Goal: Task Accomplishment & Management: Complete application form

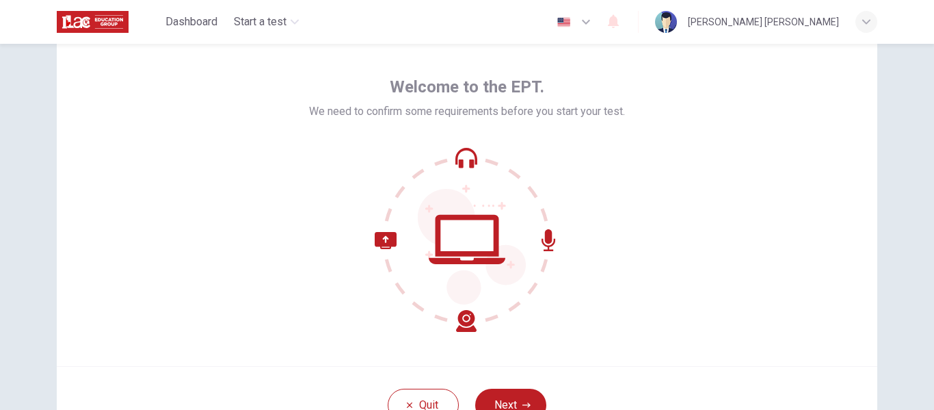
scroll to position [68, 0]
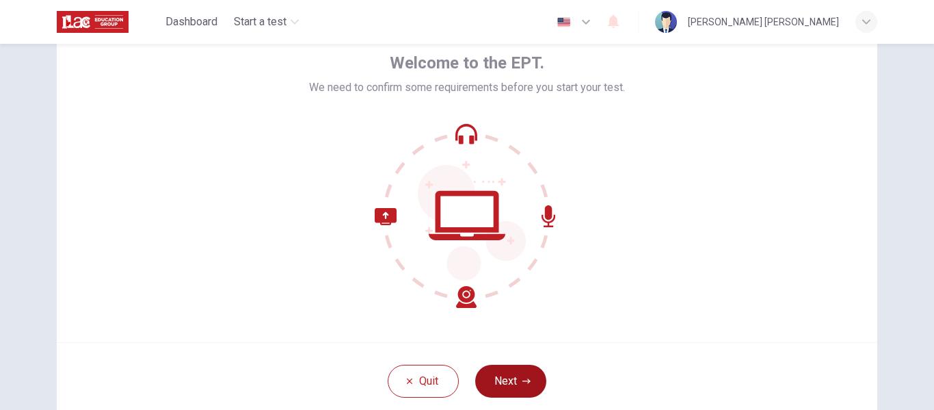
click at [517, 380] on button "Next" at bounding box center [510, 381] width 71 height 33
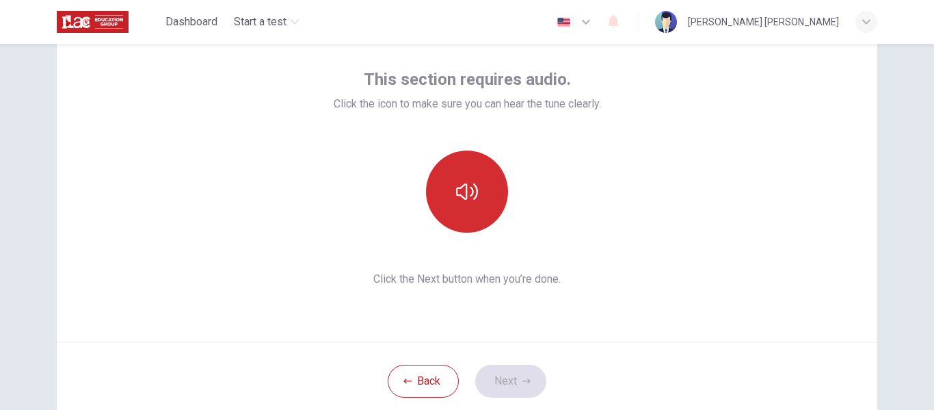
click at [472, 195] on icon "button" at bounding box center [467, 192] width 22 height 22
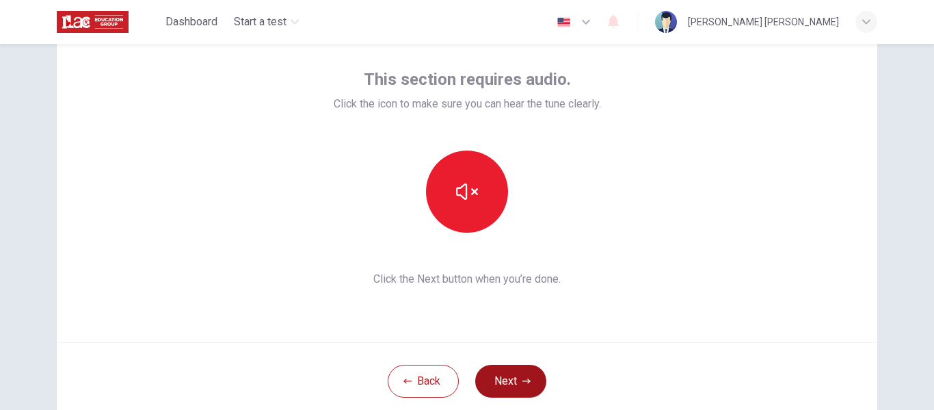
click at [514, 390] on button "Next" at bounding box center [510, 381] width 71 height 33
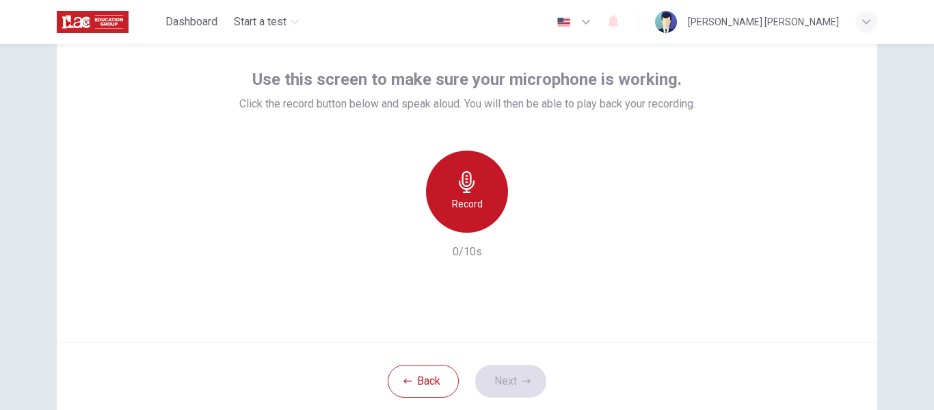
click at [476, 172] on div "Record" at bounding box center [467, 191] width 82 height 82
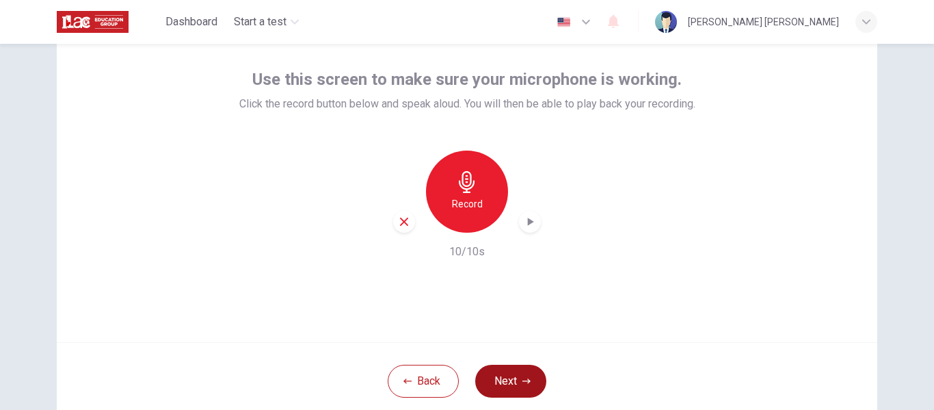
click at [518, 380] on button "Next" at bounding box center [510, 381] width 71 height 33
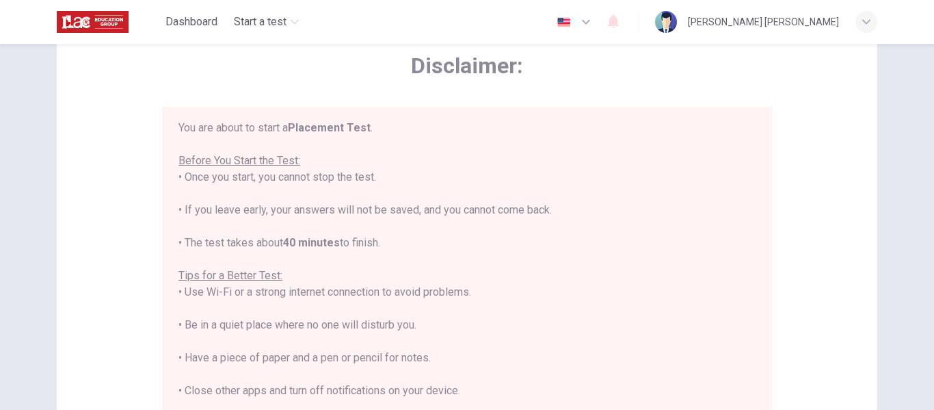
scroll to position [0, 0]
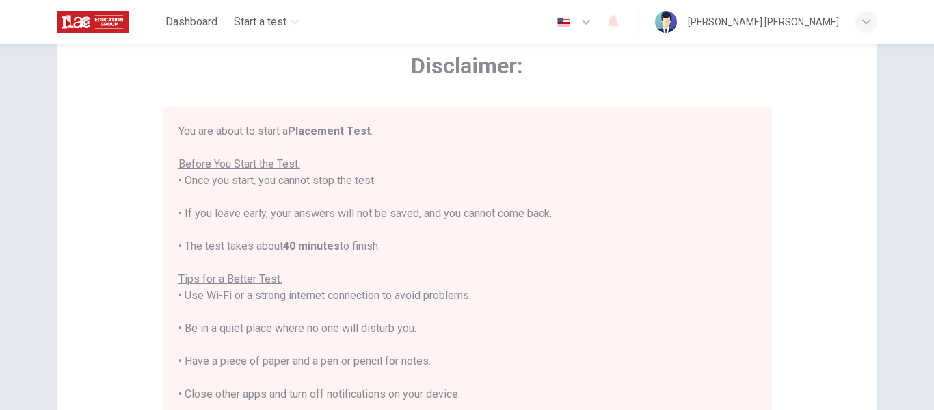
click at [830, 188] on div "Disclaimer: You are about to start a Placement Test . Before You Start the Test…" at bounding box center [467, 273] width 821 height 519
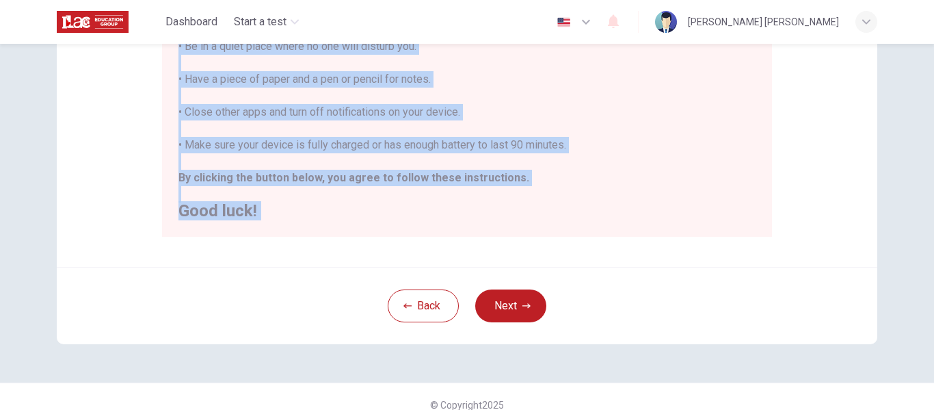
scroll to position [351, 0]
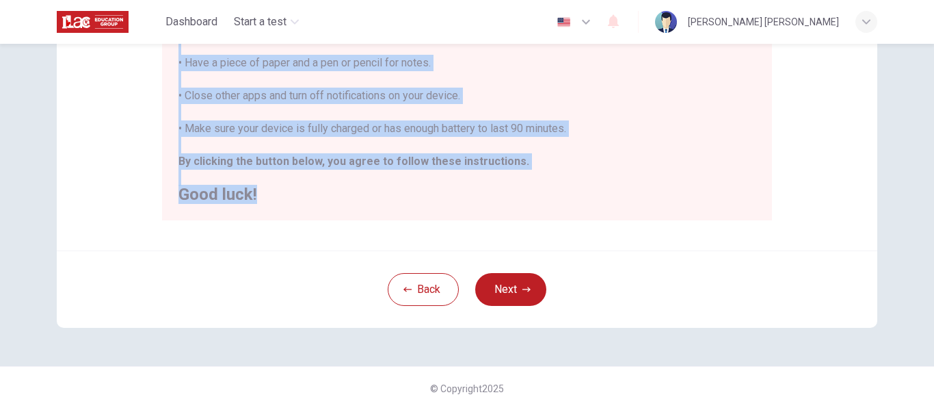
drag, startPoint x: 175, startPoint y: 200, endPoint x: 377, endPoint y: 209, distance: 202.0
click at [377, 209] on div "You are about to start a Placement Test . Before You Start the Test: • Once you…" at bounding box center [467, 22] width 610 height 396
copy div "You are about to start a Placement Test . Before You Start the Test: • Once you…"
click at [504, 291] on button "Next" at bounding box center [510, 289] width 71 height 33
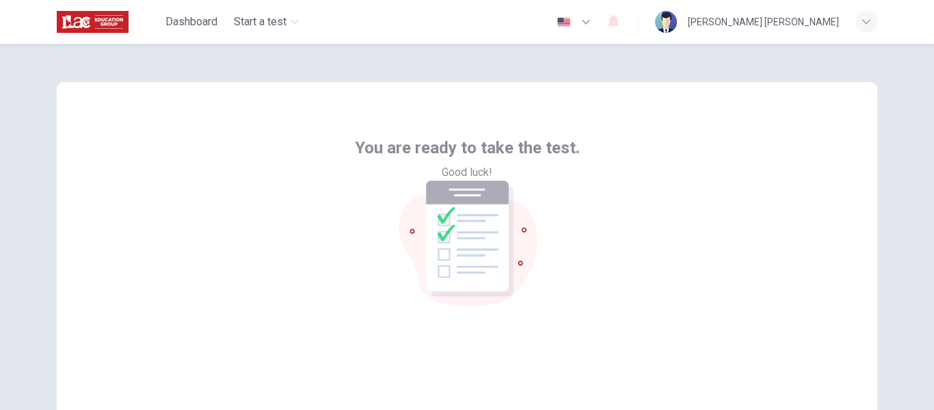
scroll to position [68, 0]
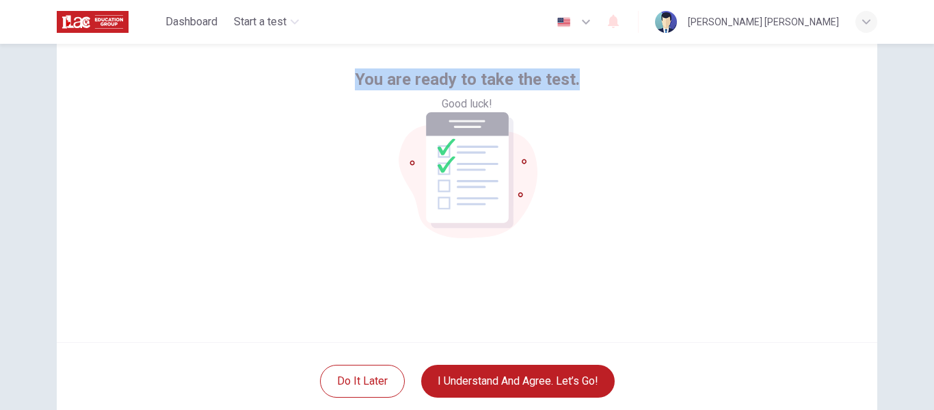
drag, startPoint x: 352, startPoint y: 234, endPoint x: 573, endPoint y: 245, distance: 221.9
click at [573, 245] on div "You are ready to take the test. Good luck!" at bounding box center [467, 178] width 821 height 328
click at [655, 298] on div "You are ready to take the test. Good luck!" at bounding box center [467, 178] width 821 height 328
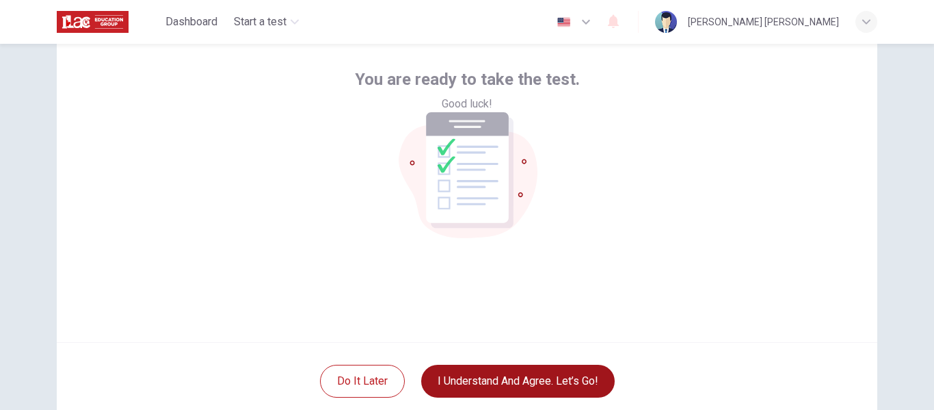
click at [524, 387] on button "I understand and agree. Let’s go!" at bounding box center [518, 381] width 194 height 33
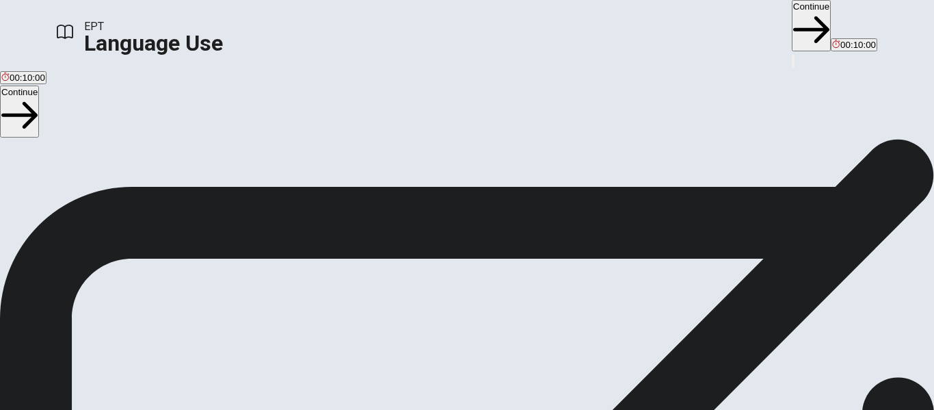
click at [792, 25] on button "Continue" at bounding box center [811, 25] width 39 height 51
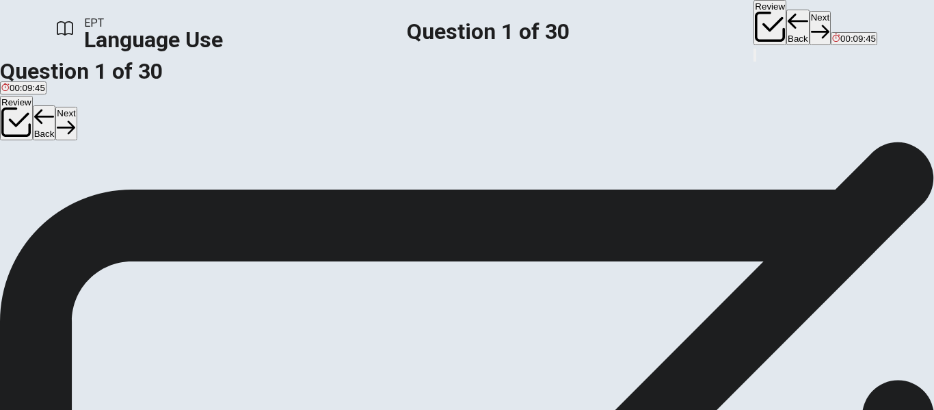
click at [82, 196] on span "do" at bounding box center [77, 191] width 10 height 10
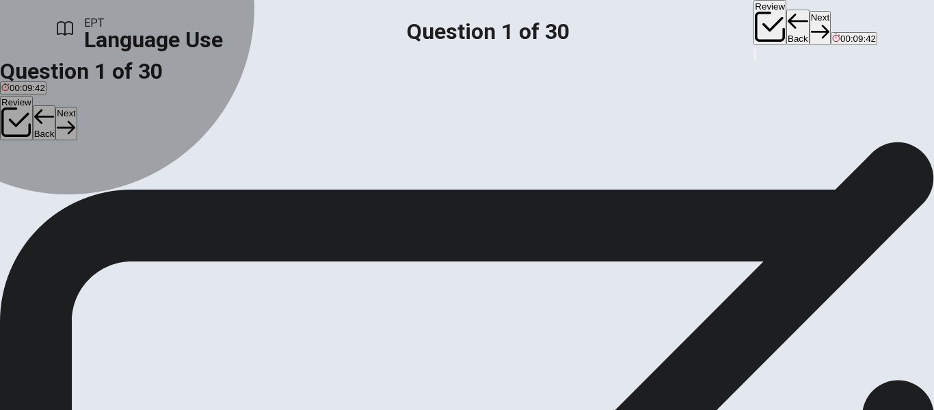
click at [71, 129] on button "C done" at bounding box center [59, 117] width 23 height 23
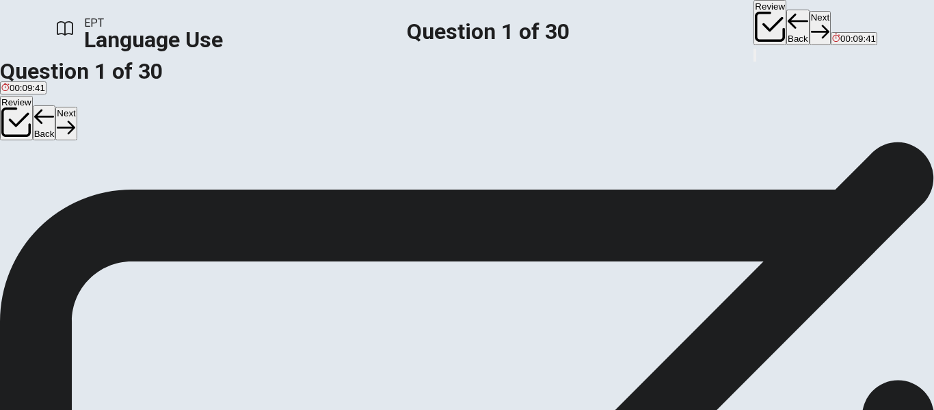
click at [47, 128] on span "does" at bounding box center [37, 123] width 20 height 10
click at [24, 128] on span "doing" at bounding box center [12, 123] width 23 height 10
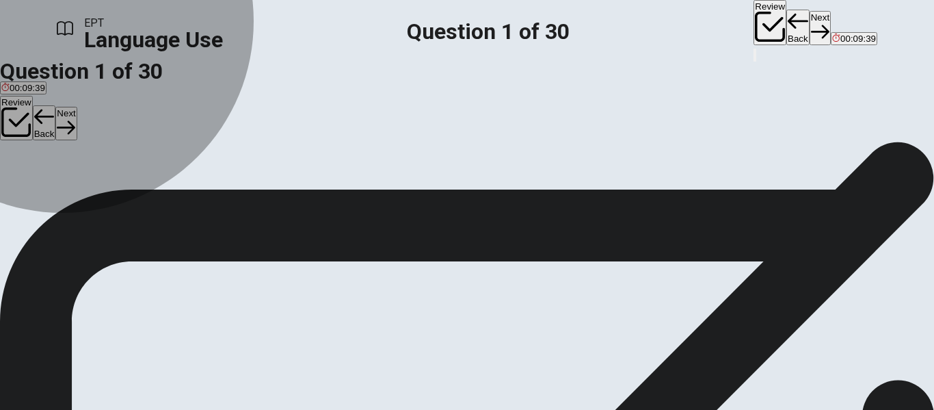
click at [83, 129] on button "D do" at bounding box center [76, 117] width 13 height 23
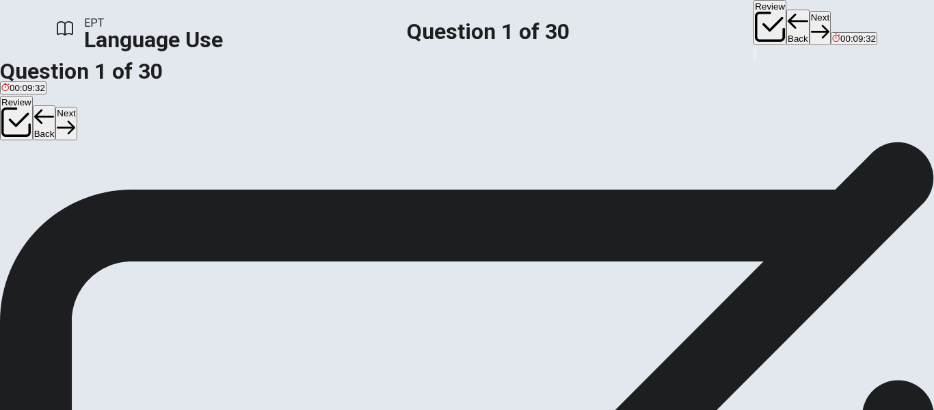
click at [810, 29] on button "Next" at bounding box center [820, 28] width 21 height 34
drag, startPoint x: 340, startPoint y: 102, endPoint x: 441, endPoint y: 104, distance: 101.2
click at [111, 104] on span "He ____ his car [DATE]." at bounding box center [55, 97] width 111 height 13
click at [18, 128] on span "sold" at bounding box center [9, 123] width 16 height 10
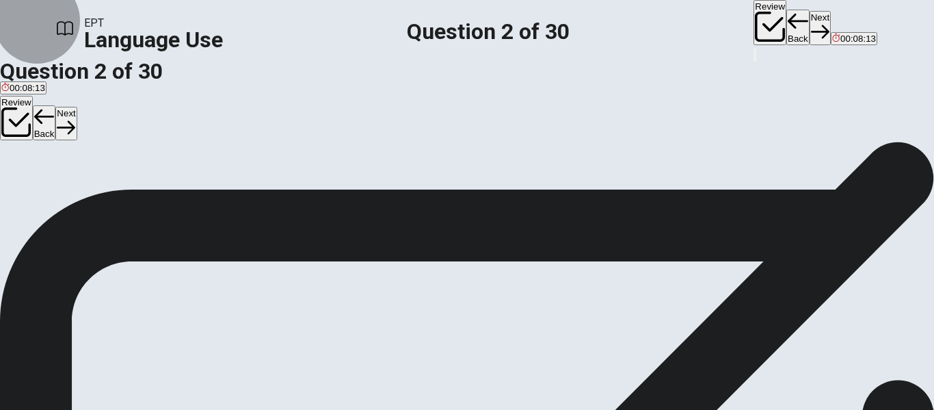
click at [810, 30] on button "Next" at bounding box center [820, 28] width 21 height 34
click at [787, 30] on button "Back" at bounding box center [798, 28] width 23 height 36
click at [810, 30] on button "Next" at bounding box center [820, 28] width 21 height 34
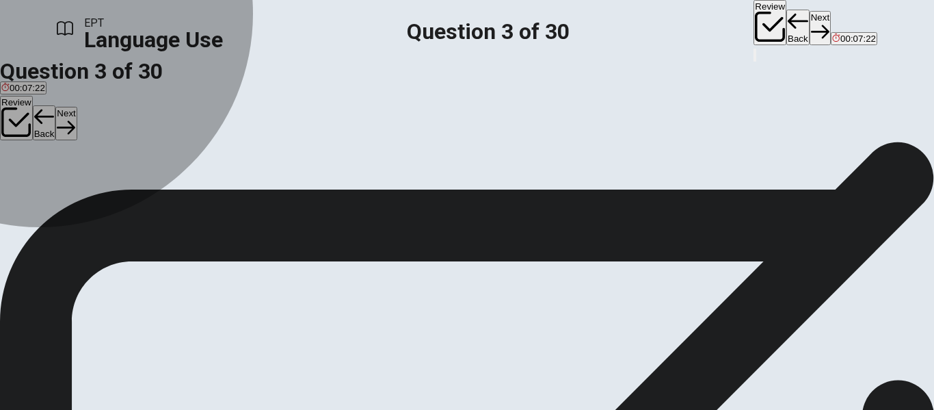
click at [39, 128] on span "has" at bounding box center [31, 123] width 15 height 10
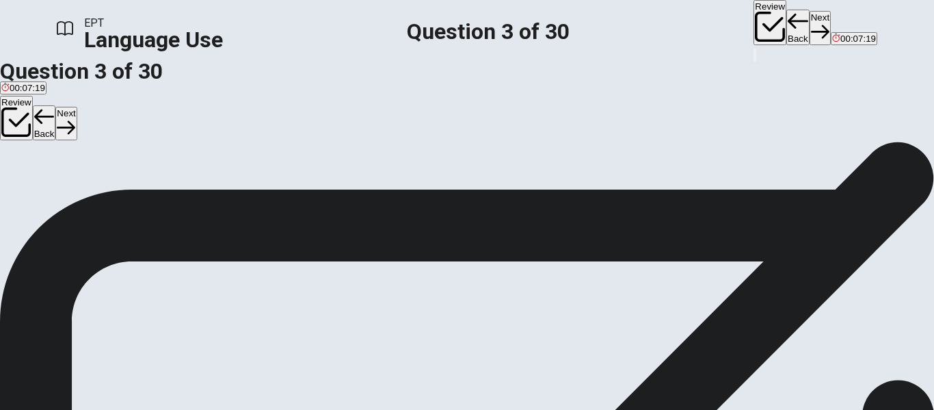
click at [810, 29] on button "Next" at bounding box center [820, 28] width 21 height 34
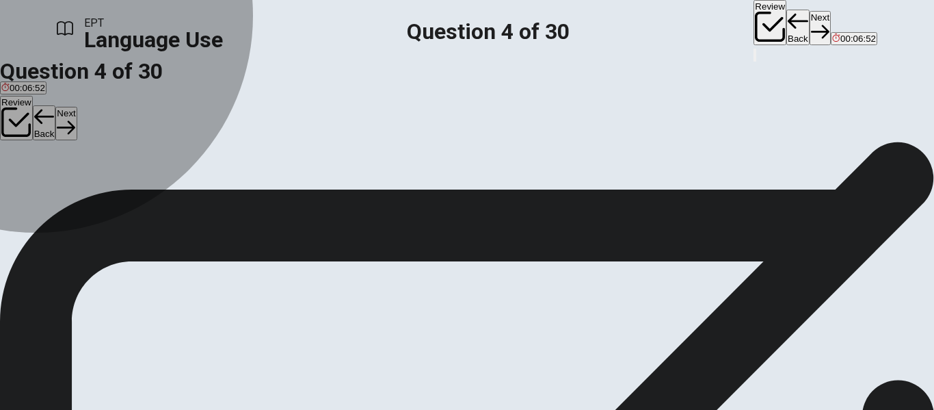
click at [46, 128] on span "didn’t" at bounding box center [35, 123] width 22 height 10
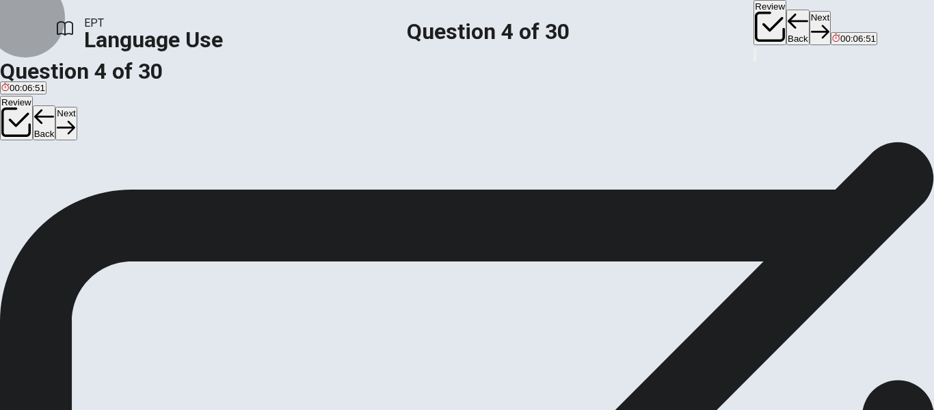
click at [810, 27] on button "Next" at bounding box center [820, 28] width 21 height 34
click at [66, 128] on span "work" at bounding box center [56, 123] width 19 height 10
drag, startPoint x: 338, startPoint y: 101, endPoint x: 503, endPoint y: 113, distance: 165.2
click at [161, 104] on span "We ____ in the bank every month." at bounding box center [80, 97] width 161 height 13
drag, startPoint x: 477, startPoint y: 103, endPoint x: 497, endPoint y: 103, distance: 20.5
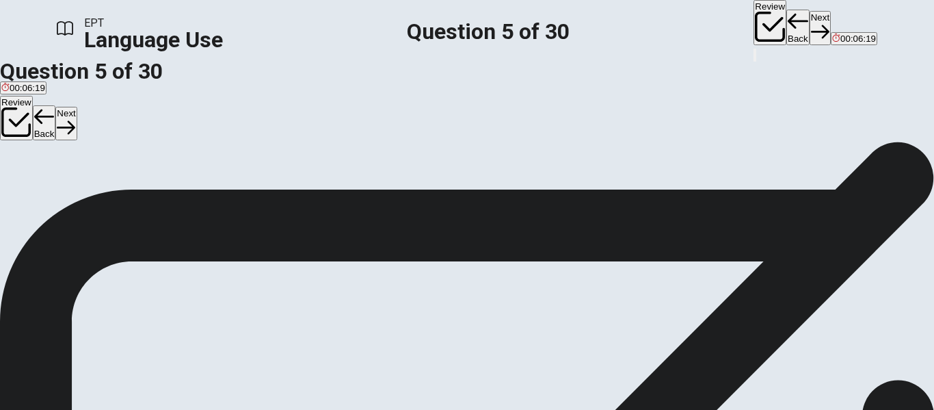
click at [161, 103] on span "We ____ in the bank every month." at bounding box center [80, 97] width 161 height 13
click at [810, 30] on button "Next" at bounding box center [820, 28] width 21 height 34
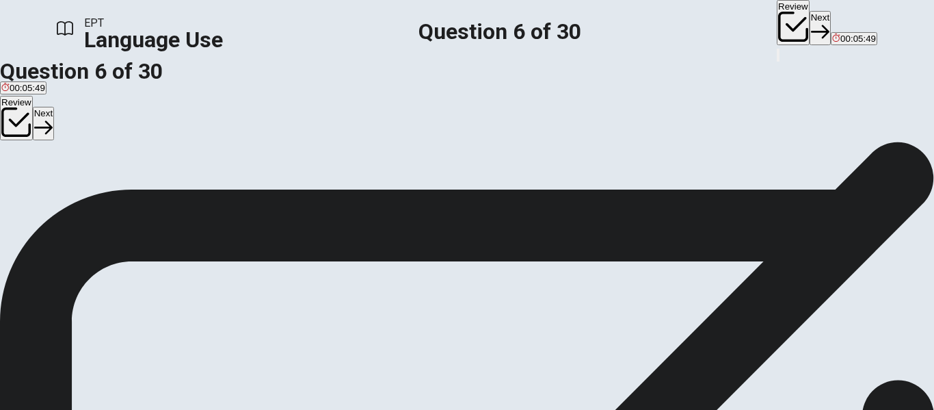
click at [17, 128] on span "tree" at bounding box center [9, 123] width 16 height 10
click at [810, 30] on button "Next" at bounding box center [820, 28] width 21 height 34
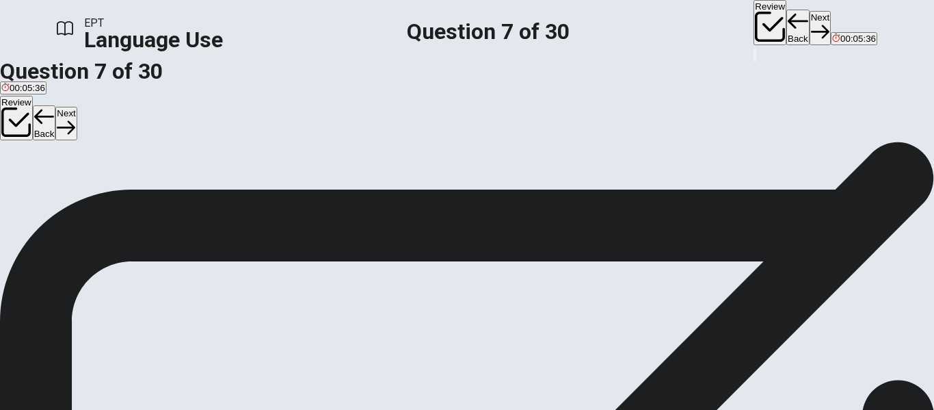
click at [40, 128] on span "backpack" at bounding box center [20, 123] width 38 height 10
click at [810, 26] on button "Next" at bounding box center [820, 28] width 21 height 34
click at [119, 128] on span "boots" at bounding box center [107, 123] width 23 height 10
click at [810, 34] on button "Next" at bounding box center [820, 28] width 21 height 34
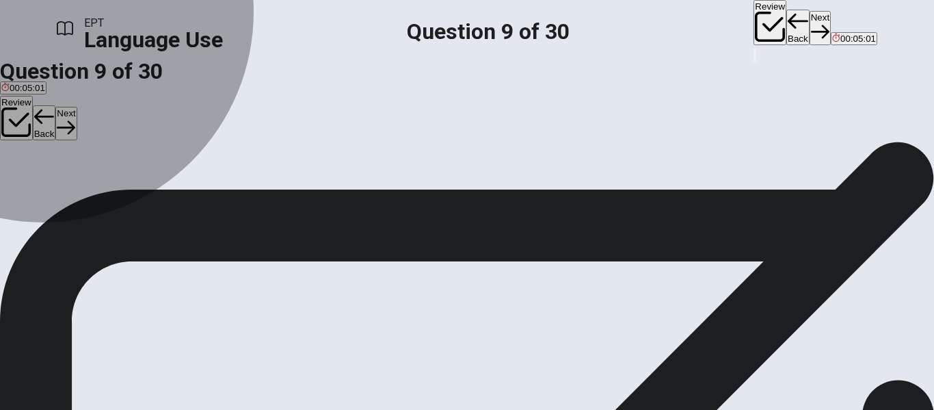
click at [39, 128] on span "bed" at bounding box center [31, 123] width 15 height 10
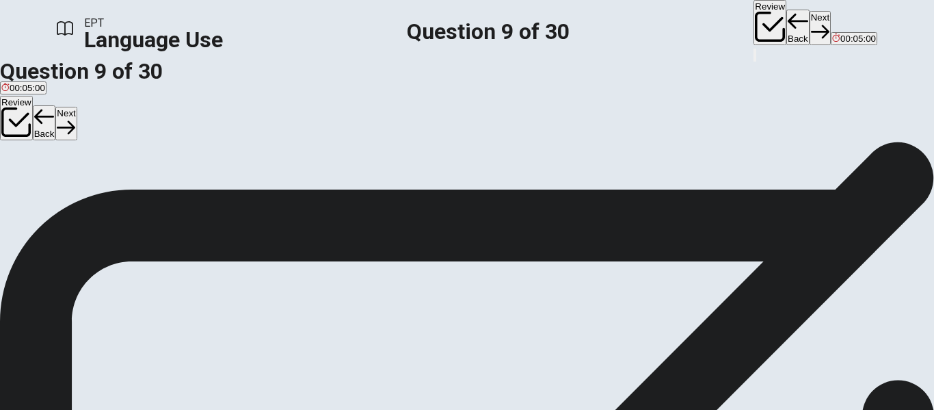
click at [810, 27] on button "Next" at bounding box center [820, 28] width 21 height 34
click at [102, 128] on span "has" at bounding box center [94, 123] width 15 height 10
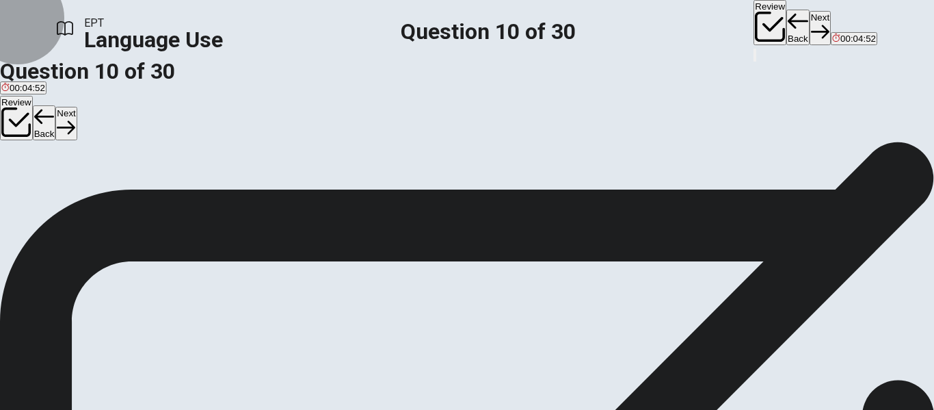
click at [810, 27] on button "Next" at bounding box center [820, 28] width 21 height 34
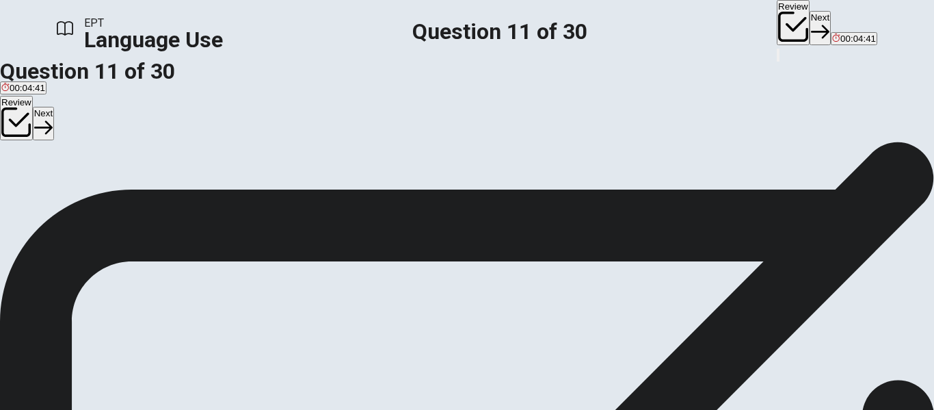
click at [80, 129] on button "D are" at bounding box center [72, 117] width 16 height 23
click at [810, 27] on button "Next" at bounding box center [820, 28] width 21 height 34
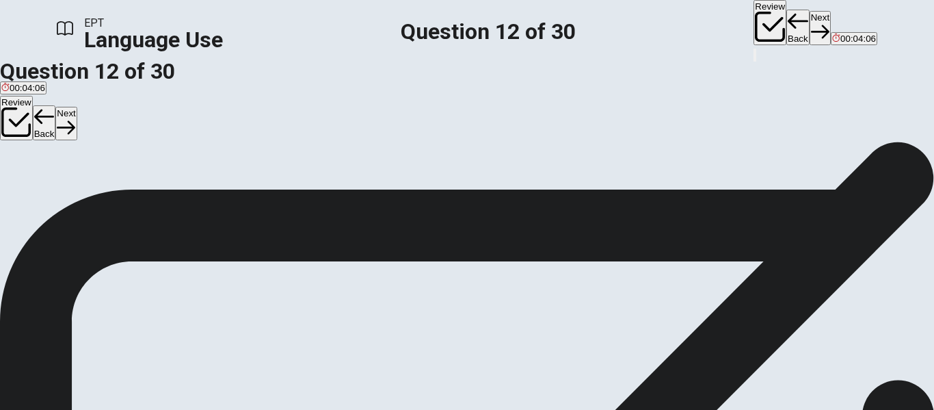
click at [137, 129] on button "C had prepared" at bounding box center [109, 117] width 57 height 23
click at [810, 19] on button "Next" at bounding box center [820, 28] width 21 height 34
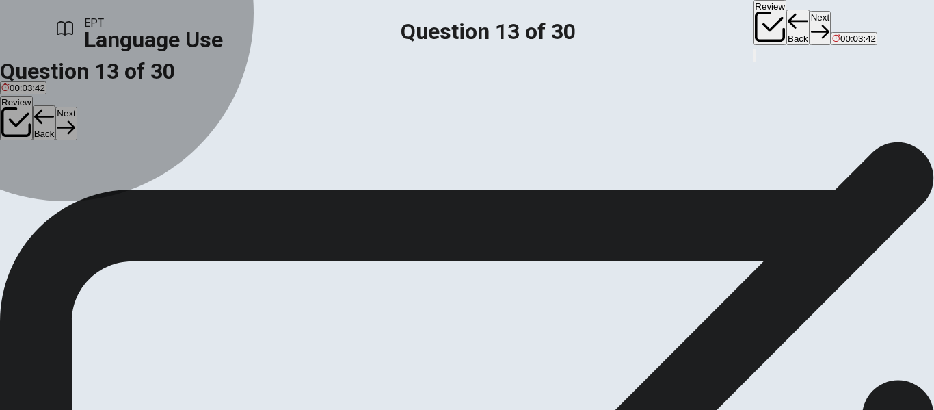
click at [18, 129] on button "A rain" at bounding box center [9, 117] width 18 height 23
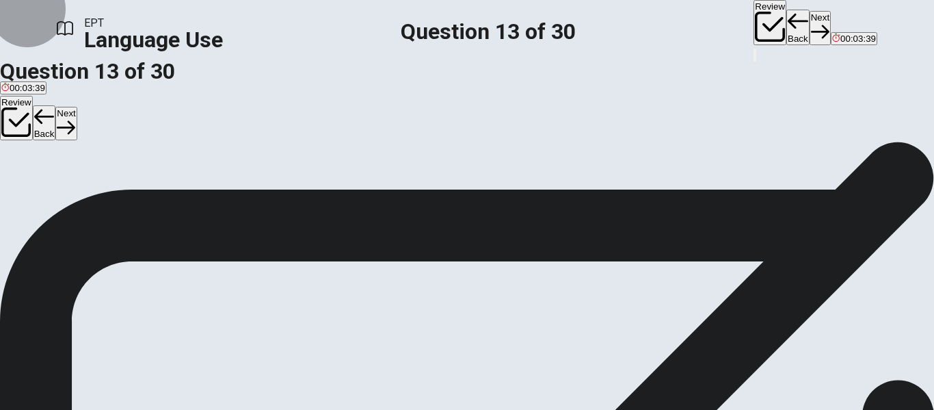
click at [810, 18] on button "Next" at bounding box center [820, 28] width 21 height 34
click at [23, 129] on button "B on" at bounding box center [16, 117] width 13 height 23
click at [810, 29] on button "Next" at bounding box center [820, 28] width 21 height 34
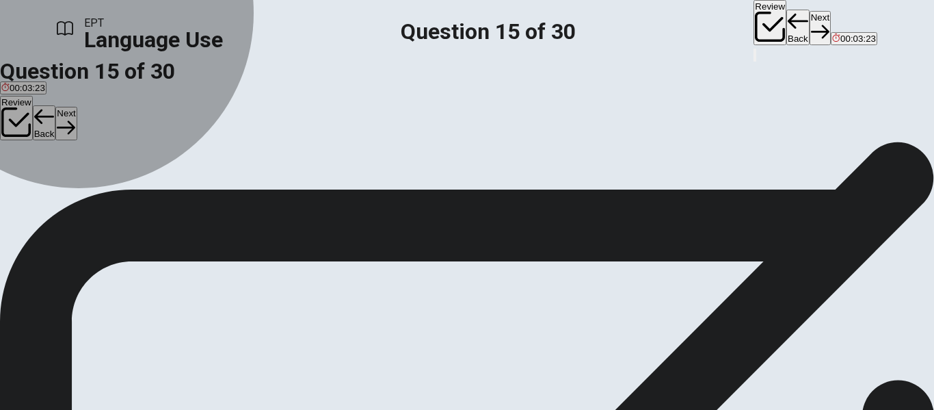
click at [121, 128] on span "understand it" at bounding box center [94, 123] width 53 height 10
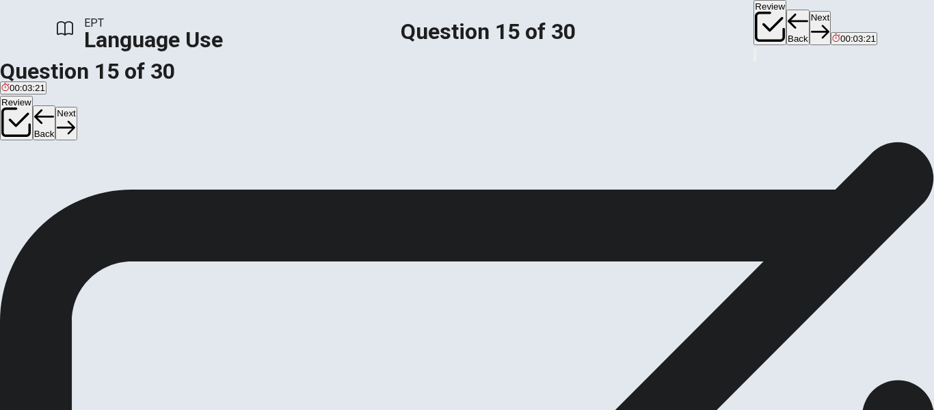
click at [810, 23] on button "Next" at bounding box center [820, 28] width 21 height 34
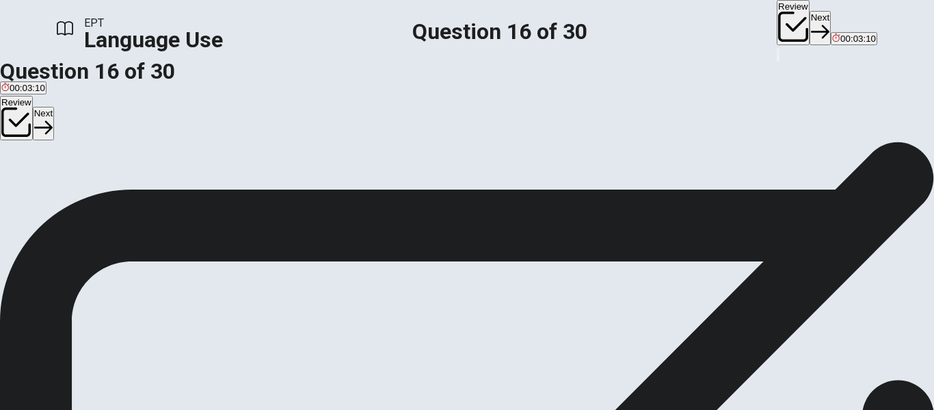
click at [237, 128] on span "avoiding something" at bounding box center [198, 123] width 79 height 10
click at [810, 30] on button "Next" at bounding box center [820, 28] width 21 height 34
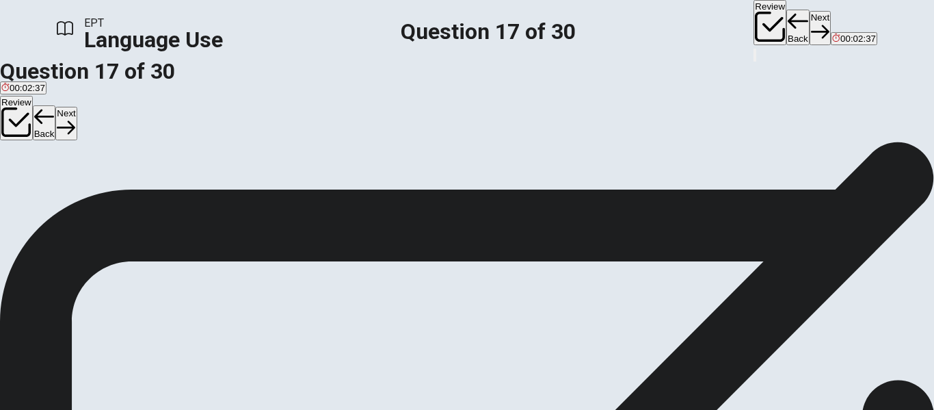
scroll to position [137, 0]
click at [101, 95] on span "smooth" at bounding box center [85, 90] width 30 height 10
click at [810, 25] on button "Next" at bounding box center [820, 28] width 21 height 34
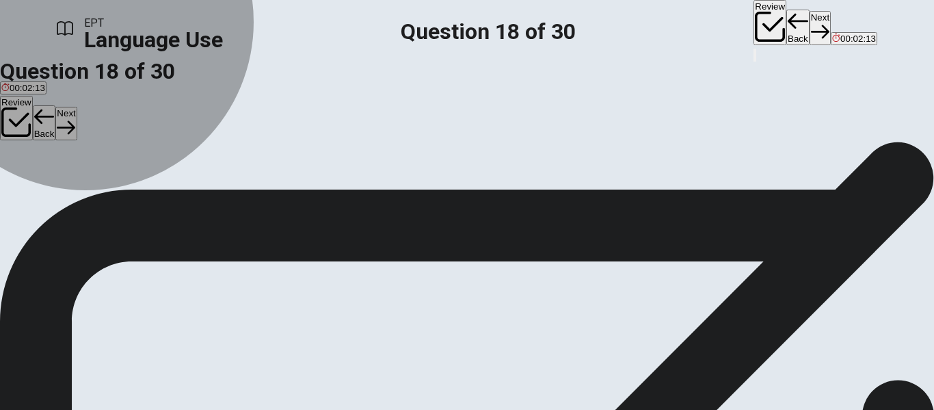
click at [195, 128] on span "to reach a place" at bounding box center [162, 123] width 65 height 10
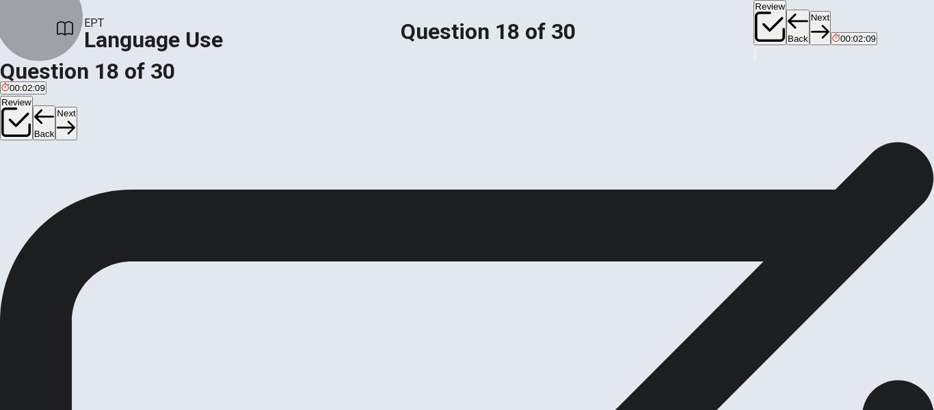
click at [810, 27] on button "Next" at bounding box center [820, 28] width 21 height 34
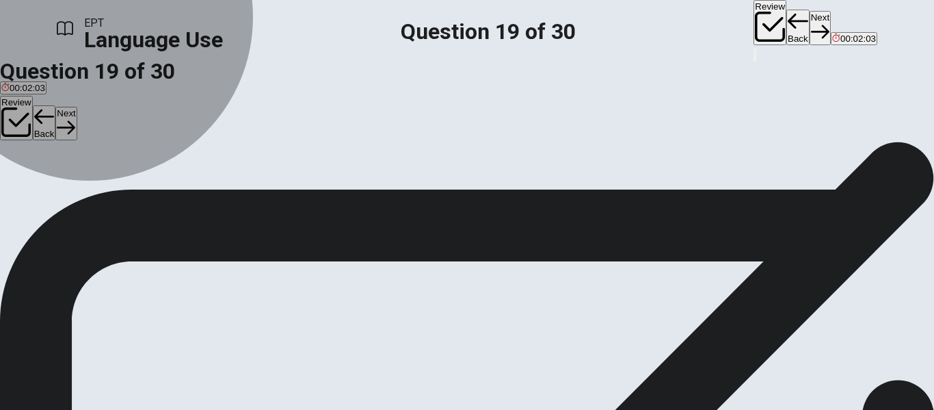
click at [25, 129] on button "A game" at bounding box center [12, 117] width 25 height 23
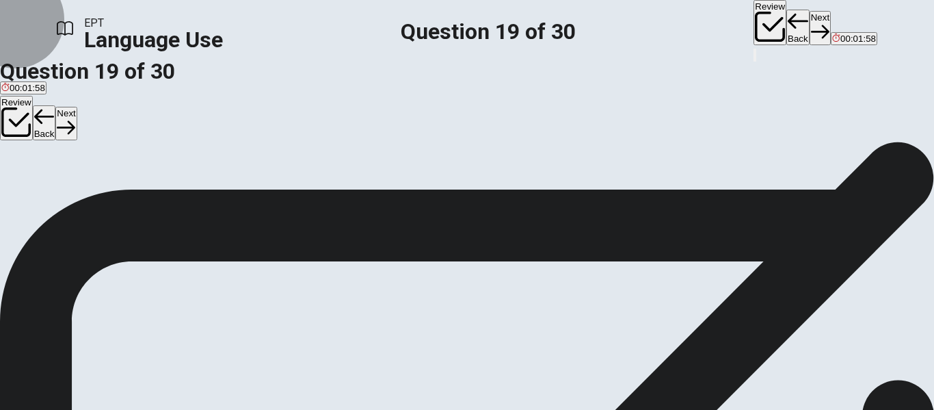
click at [810, 29] on button "Next" at bounding box center [820, 28] width 21 height 34
click at [9, 129] on button "A a" at bounding box center [4, 117] width 9 height 23
click at [810, 24] on button "Next" at bounding box center [820, 28] width 21 height 34
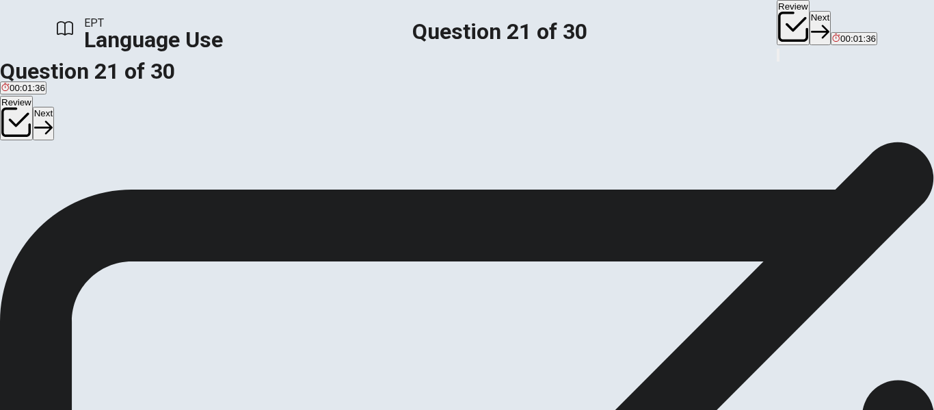
click at [62, 128] on span "had been" at bounding box center [42, 123] width 38 height 10
click at [810, 19] on button "Next" at bounding box center [820, 28] width 21 height 34
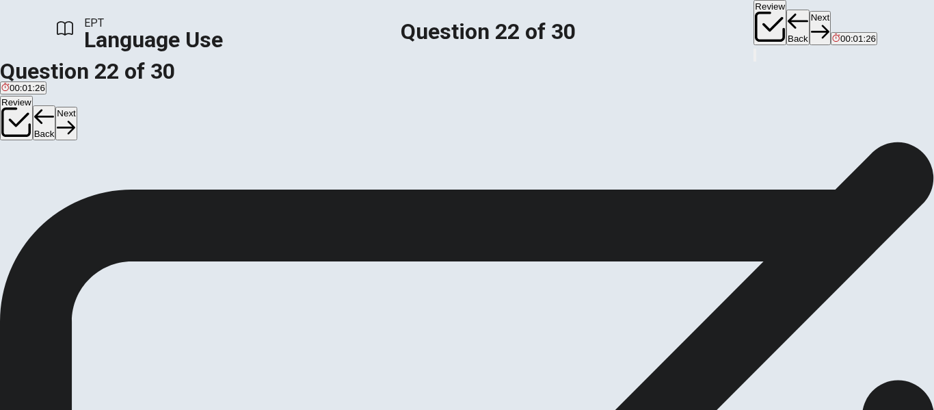
click at [39, 128] on span "has" at bounding box center [31, 123] width 15 height 10
click at [810, 25] on button "Next" at bounding box center [820, 28] width 21 height 34
click at [50, 128] on span "rang" at bounding box center [40, 123] width 18 height 10
click at [92, 129] on button "D rings" at bounding box center [80, 117] width 23 height 23
click at [810, 25] on button "Next" at bounding box center [820, 28] width 21 height 34
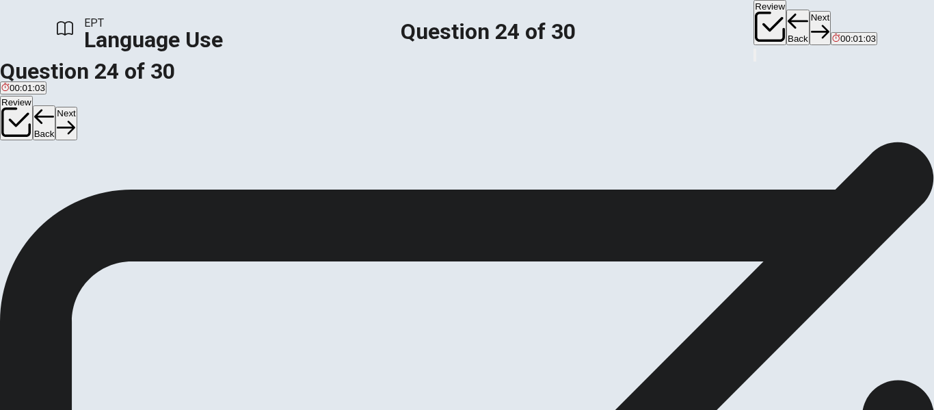
click at [112, 129] on button "B is review" at bounding box center [93, 117] width 38 height 23
click at [810, 18] on button "Next" at bounding box center [820, 28] width 21 height 34
click at [38, 129] on button "A separate" at bounding box center [19, 117] width 38 height 23
click at [66, 129] on button "B refuse" at bounding box center [52, 117] width 28 height 23
click at [125, 129] on button "D depend" at bounding box center [108, 117] width 33 height 23
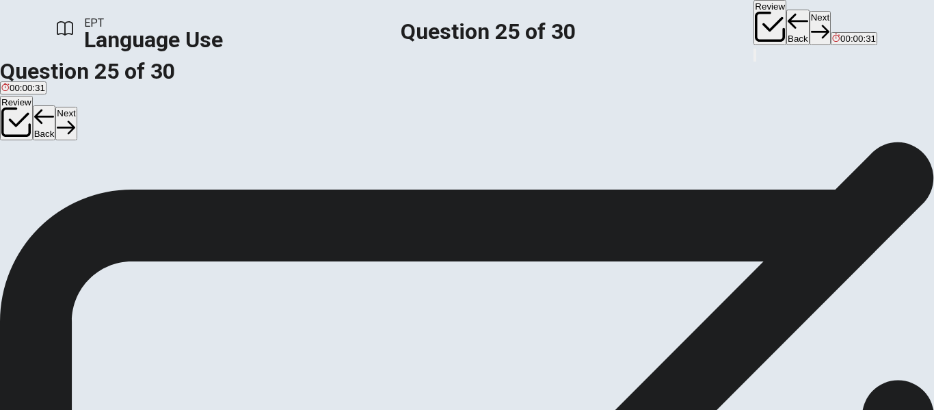
click at [810, 21] on button "Next" at bounding box center [820, 28] width 21 height 34
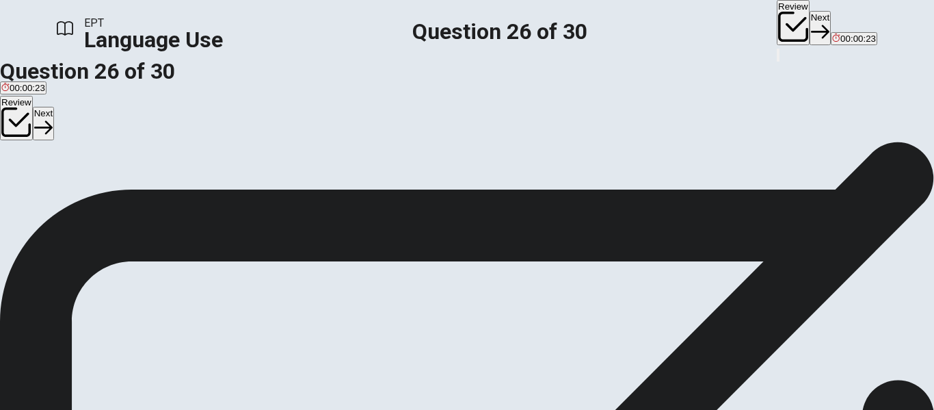
click at [54, 129] on button "B rich" at bounding box center [45, 117] width 17 height 23
click at [810, 31] on button "Next" at bounding box center [820, 28] width 21 height 34
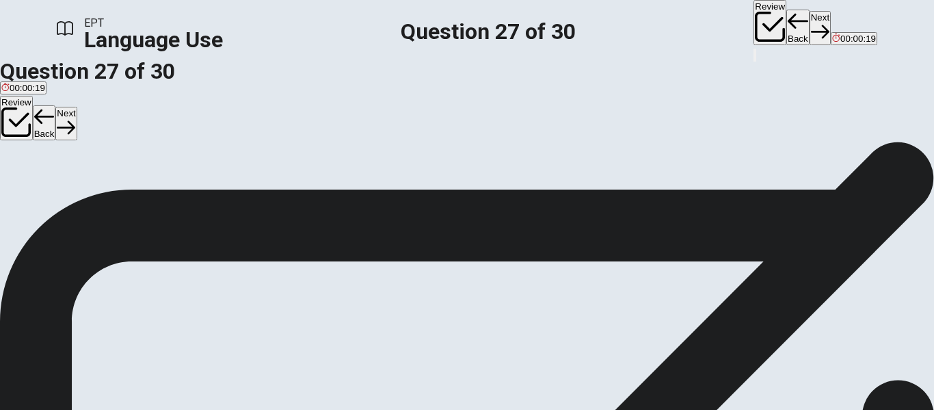
click at [47, 128] on span "often" at bounding box center [37, 123] width 21 height 10
click at [810, 23] on button "Next" at bounding box center [820, 28] width 21 height 34
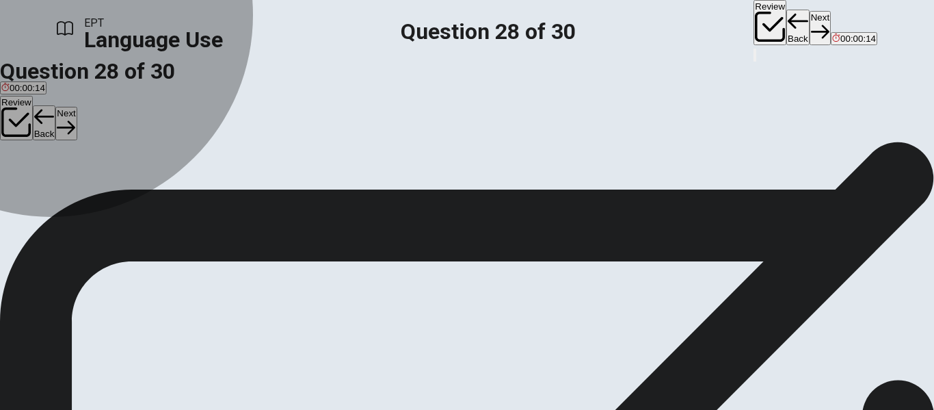
click at [26, 128] on span "recipe" at bounding box center [13, 123] width 25 height 10
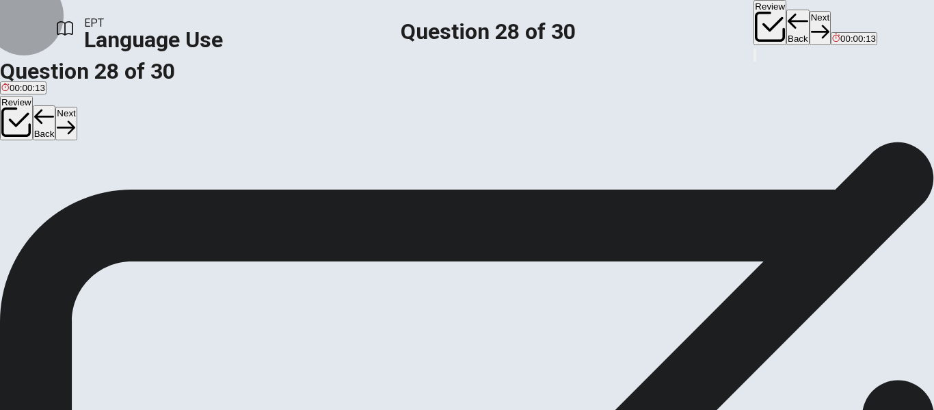
click at [810, 25] on button "Next" at bounding box center [820, 28] width 21 height 34
click at [187, 128] on span "you succeed in" at bounding box center [156, 123] width 61 height 10
click at [81, 128] on span "that fails" at bounding box center [64, 123] width 34 height 10
click at [188, 129] on button "D you succeed in" at bounding box center [156, 117] width 64 height 23
click at [810, 31] on button "Next" at bounding box center [820, 28] width 21 height 34
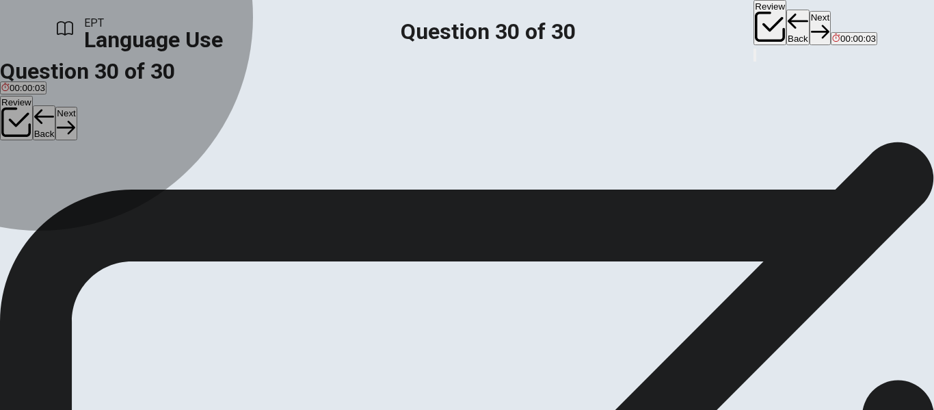
click at [37, 128] on span "Do" at bounding box center [31, 123] width 12 height 10
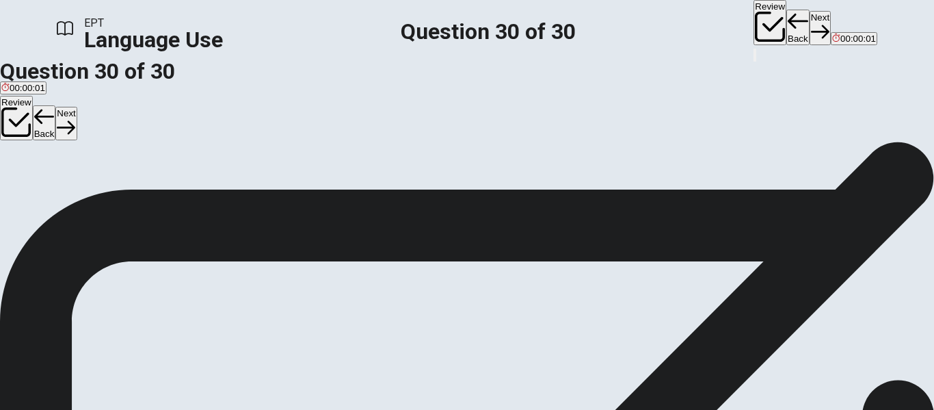
click at [24, 129] on button "A Does" at bounding box center [12, 117] width 24 height 23
click at [55, 129] on button "C Are" at bounding box center [46, 117] width 17 height 23
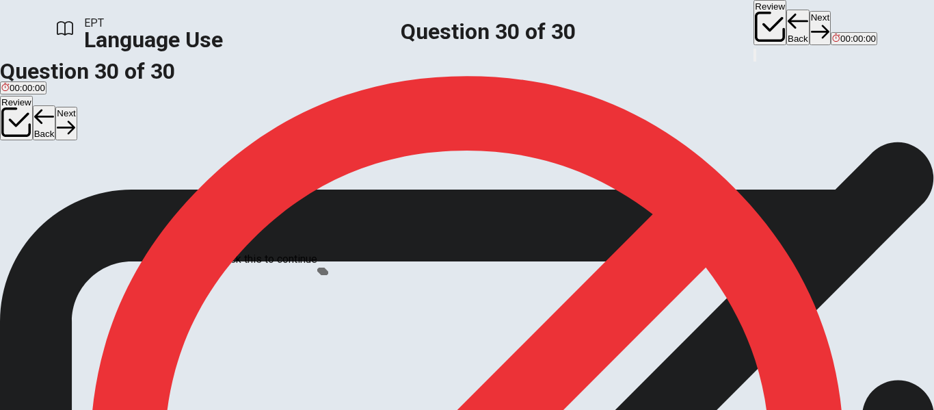
scroll to position [117, 0]
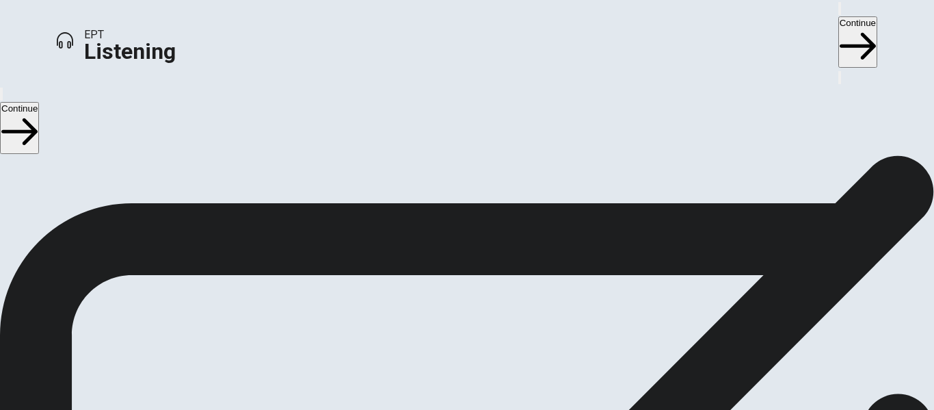
scroll to position [68, 0]
click at [839, 24] on button "Continue" at bounding box center [858, 41] width 39 height 51
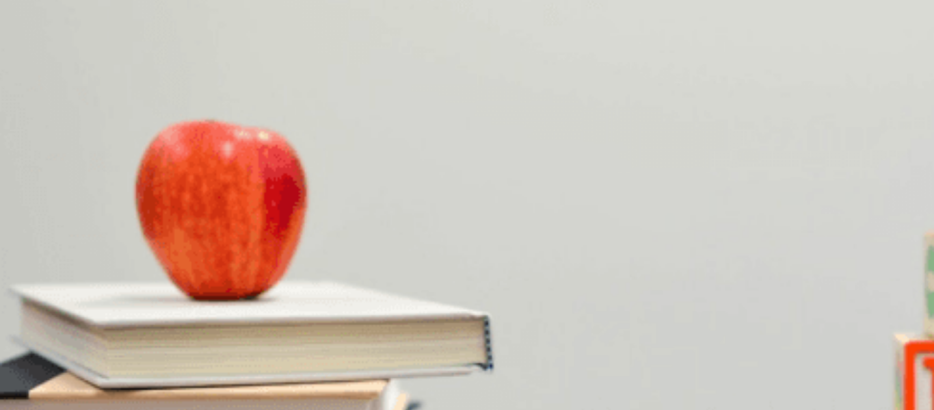
scroll to position [0, 0]
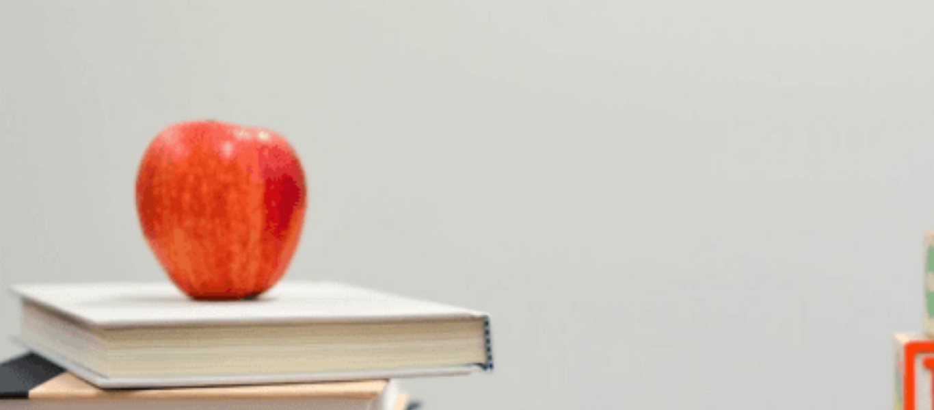
drag, startPoint x: 121, startPoint y: 196, endPoint x: 96, endPoint y: 194, distance: 24.7
click at [102, 226] on span "The woman" at bounding box center [78, 221] width 48 height 10
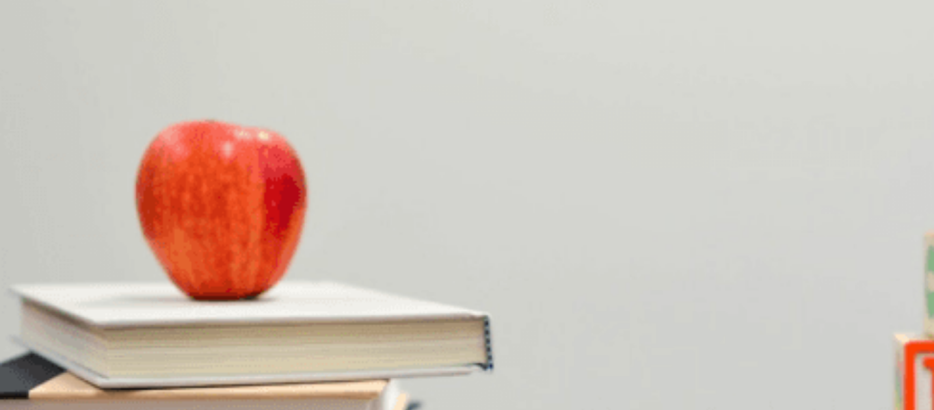
click at [117, 274] on span "Drinks" at bounding box center [104, 279] width 26 height 10
click at [61, 388] on span "At a restaurant" at bounding box center [31, 393] width 60 height 10
click at [211, 377] on button "D In a park" at bounding box center [192, 388] width 38 height 23
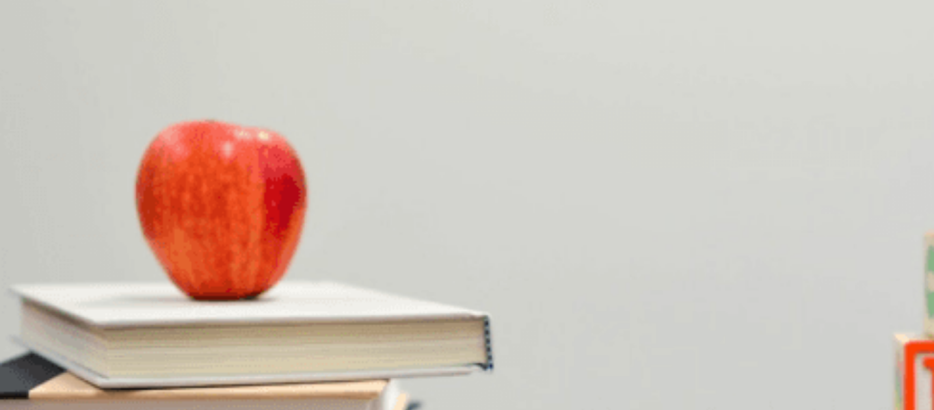
click at [73, 319] on button "B Swimming" at bounding box center [50, 330] width 44 height 23
click at [75, 309] on span "To the countryside" at bounding box center [38, 314] width 74 height 10
click at [28, 183] on button "A Hiking" at bounding box center [14, 194] width 28 height 23
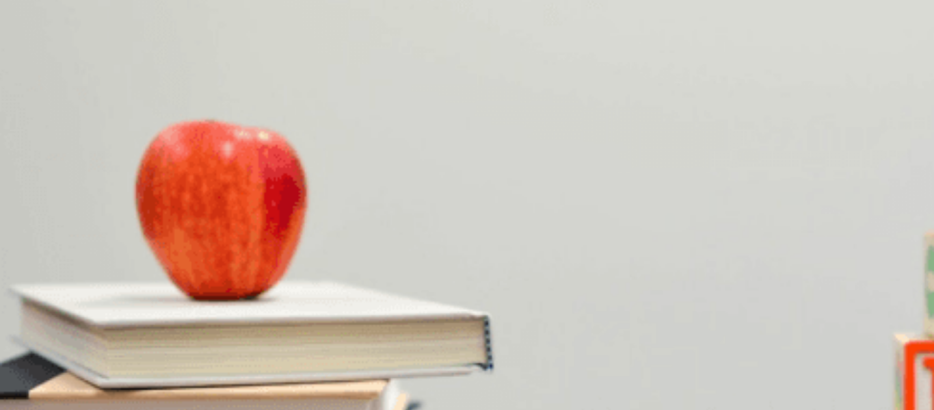
scroll to position [250, 0]
click at [88, 147] on span "Snacks and a blanket" at bounding box center [44, 142] width 87 height 10
click at [839, 29] on button "Continue" at bounding box center [858, 41] width 39 height 51
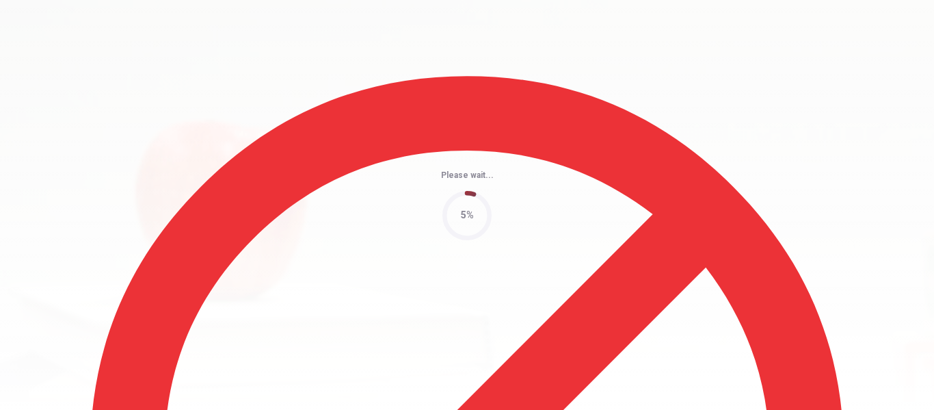
type input "100"
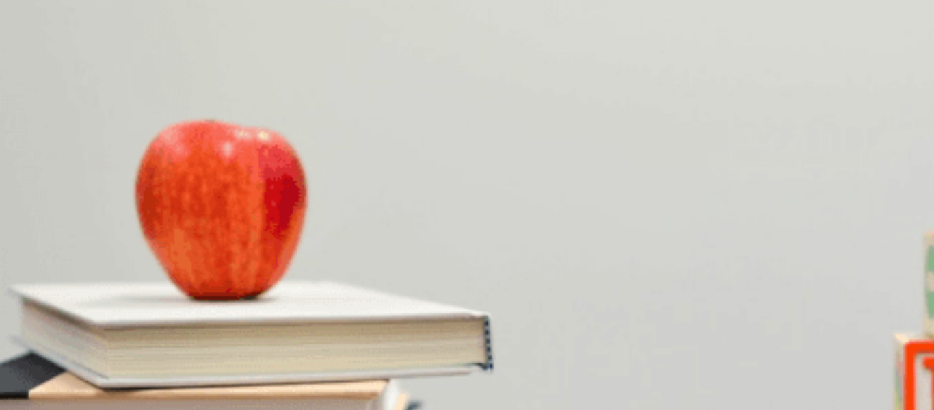
scroll to position [0, 0]
click at [73, 216] on span "A training session" at bounding box center [36, 221] width 71 height 10
click at [136, 274] on span "She thinks it’s a great opportunity" at bounding box center [68, 279] width 135 height 10
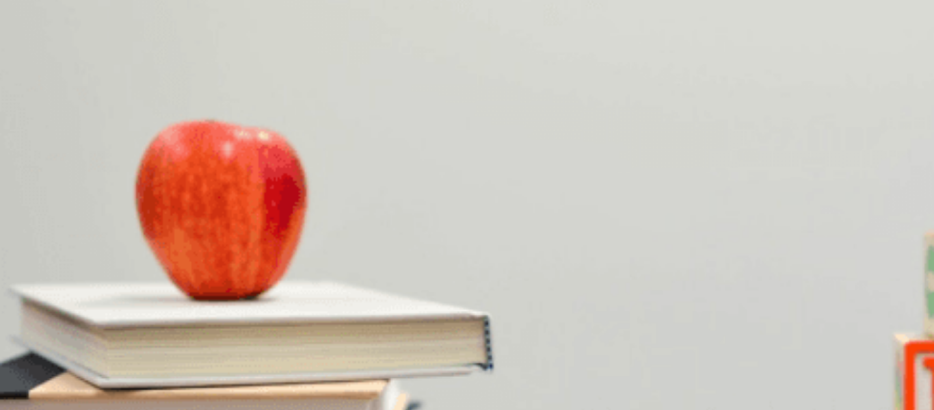
click at [255, 226] on span "A social media campaign" at bounding box center [205, 221] width 101 height 10
click at [258, 319] on button "D Accounting" at bounding box center [234, 330] width 48 height 23
click at [120, 229] on button "B A marketing agency" at bounding box center [78, 240] width 83 height 23
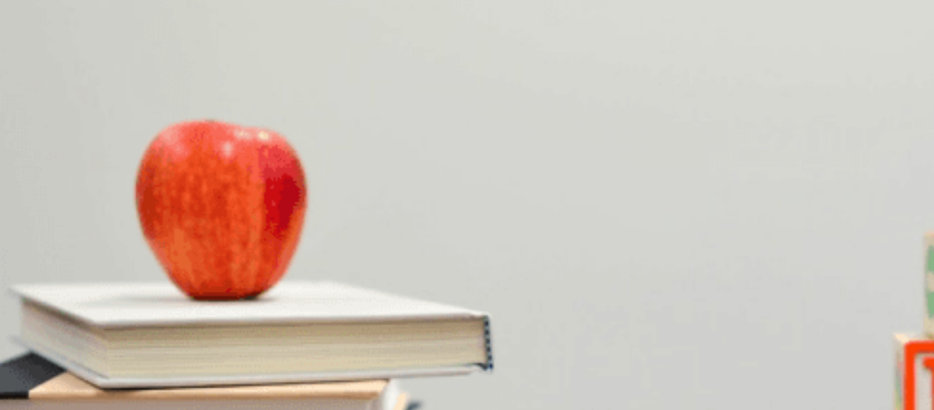
scroll to position [1026, 0]
click at [287, 320] on span "They’re welcoming and helpful" at bounding box center [224, 325] width 123 height 10
click at [839, 23] on button "Continue" at bounding box center [858, 41] width 39 height 51
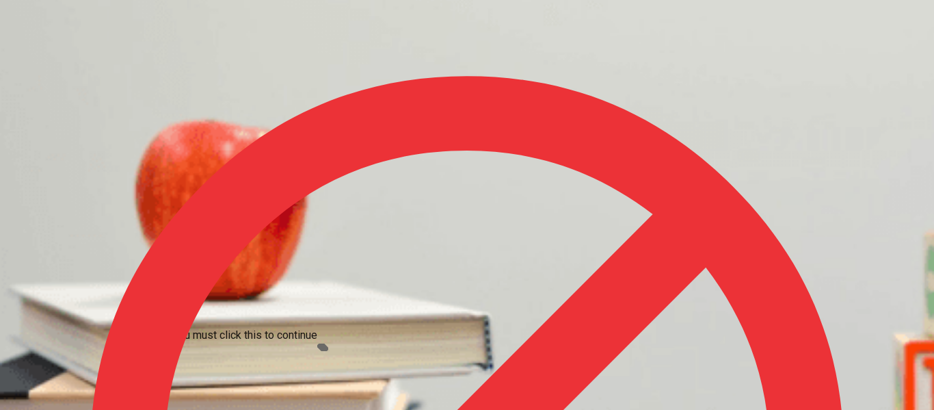
scroll to position [68, 0]
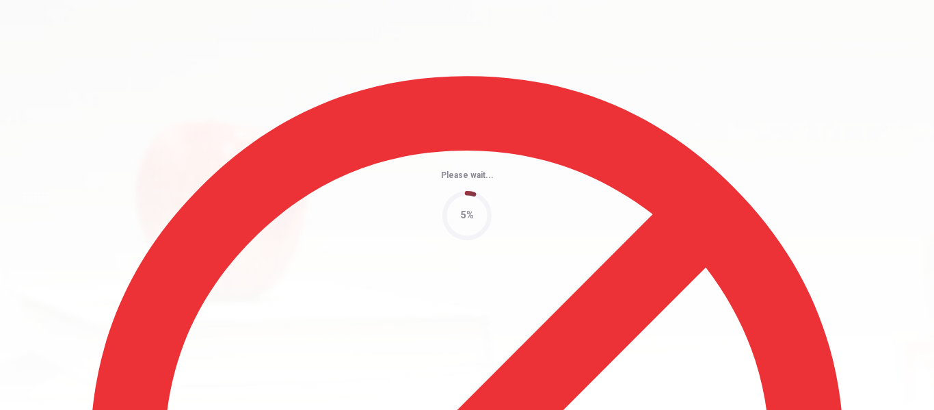
type input "69"
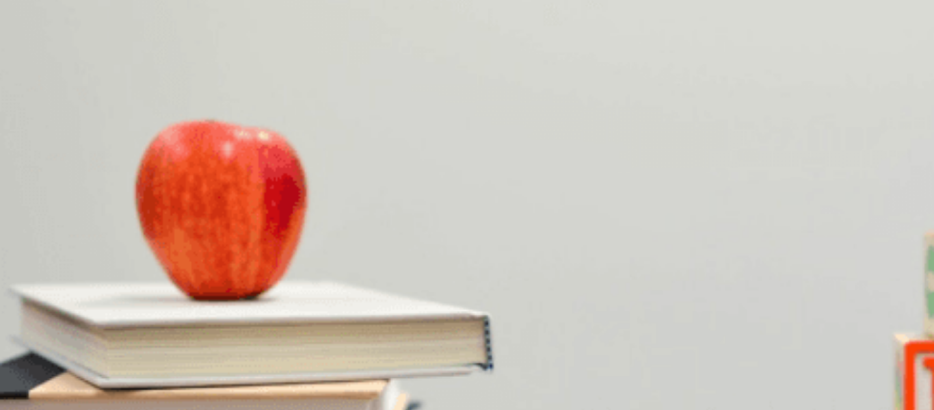
scroll to position [1094, 0]
click at [28, 377] on button "A 3 p.m." at bounding box center [14, 388] width 28 height 23
click at [189, 285] on button "D 45 minutes" at bounding box center [165, 273] width 47 height 23
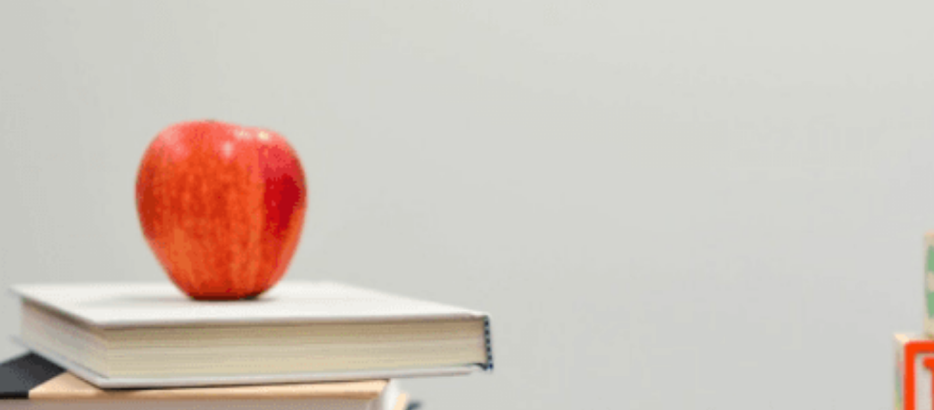
click at [31, 205] on button "A [DATE]" at bounding box center [15, 216] width 31 height 23
click at [287, 251] on span "A dental cleaning" at bounding box center [252, 246] width 70 height 10
click at [120, 319] on button "B Reschedule it" at bounding box center [91, 330] width 58 height 23
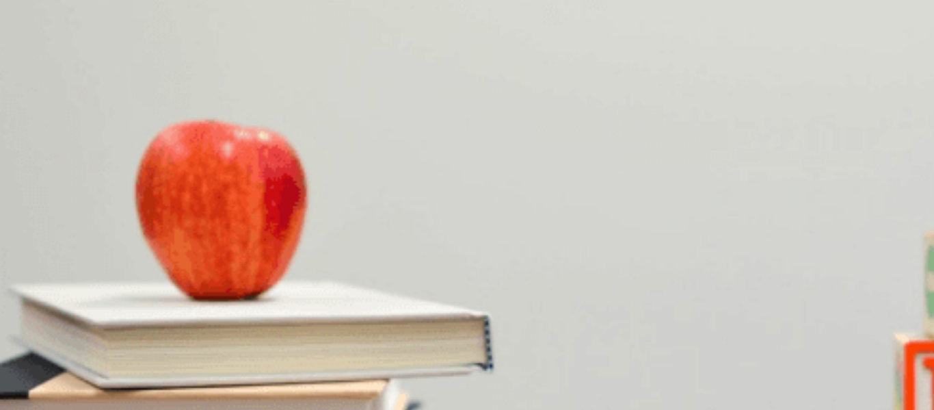
scroll to position [0, 0]
click at [839, 27] on button "Continue" at bounding box center [858, 41] width 39 height 51
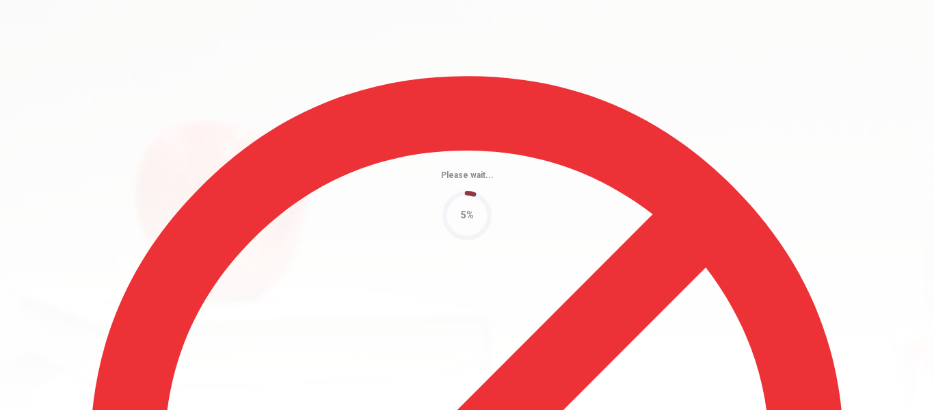
type input "64"
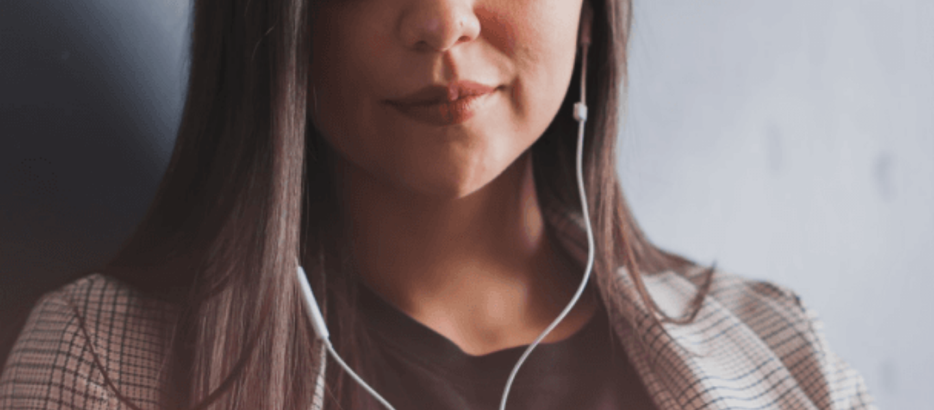
scroll to position [137, 0]
drag, startPoint x: 94, startPoint y: 157, endPoint x: 236, endPoint y: 259, distance: 175.0
click at [236, 166] on div "The Speaking Section will begin soon. Use a headset if available (recommended f…" at bounding box center [467, 92] width 934 height 148
click at [839, 17] on button "Continue" at bounding box center [858, 41] width 39 height 51
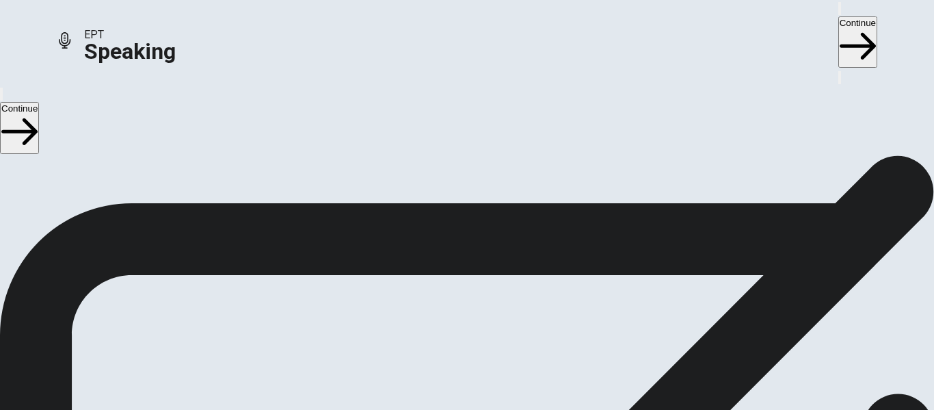
scroll to position [124, 0]
click at [484, 353] on icon at bounding box center [466, 377] width 35 height 49
click at [465, 315] on icon "Play Audio" at bounding box center [458, 323] width 13 height 16
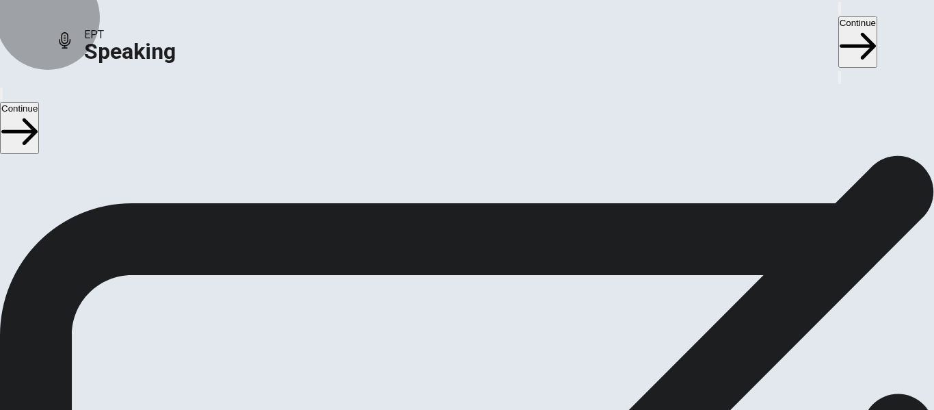
click at [839, 27] on button "Continue" at bounding box center [858, 41] width 39 height 51
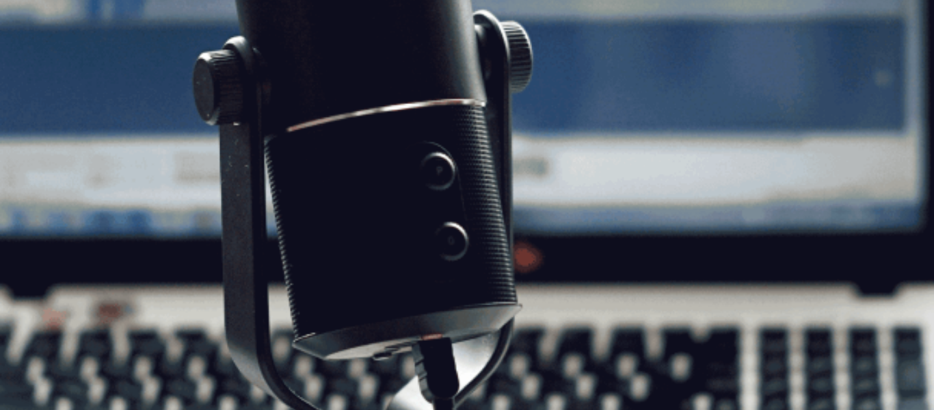
scroll to position [0, 0]
click at [839, 21] on button "Continue" at bounding box center [858, 41] width 39 height 51
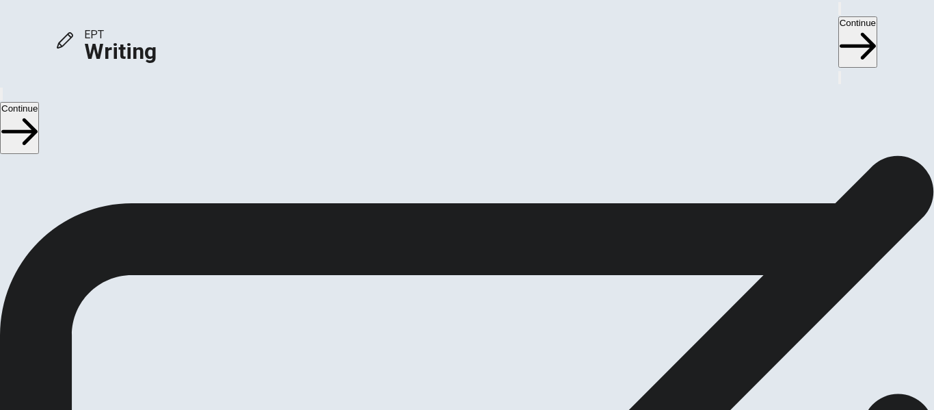
click at [839, 20] on button "Continue" at bounding box center [858, 41] width 39 height 51
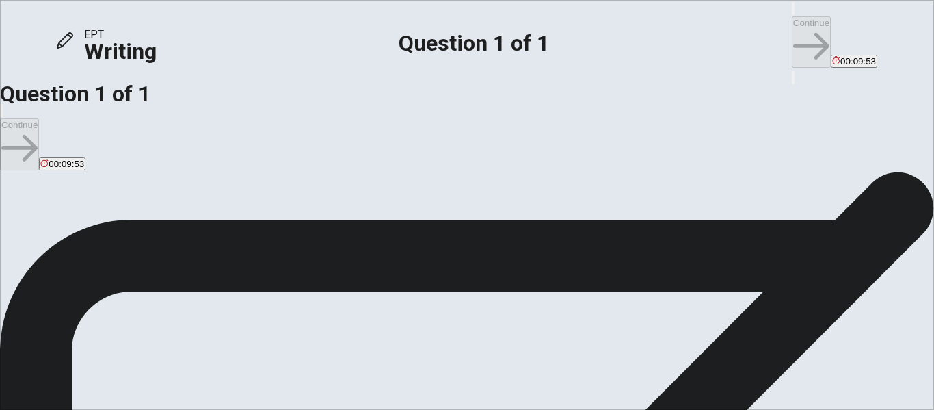
type textarea "A coworker is a reference for me of intelligent professional knowledge, he help…"
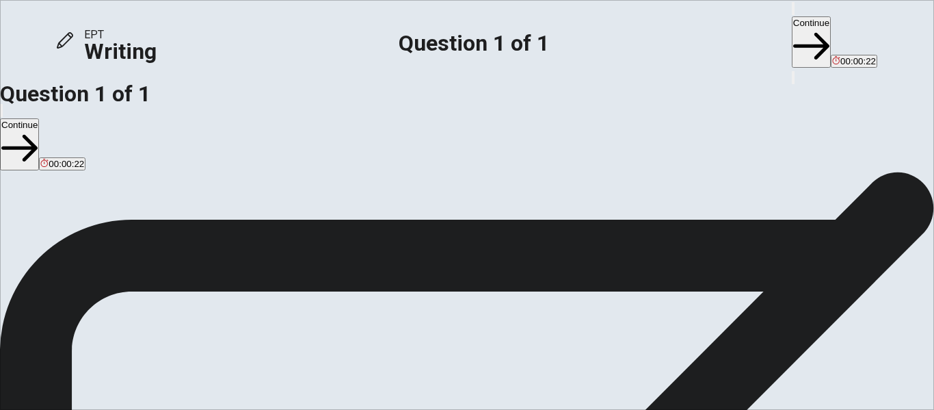
click at [792, 24] on button "Continue" at bounding box center [811, 41] width 39 height 51
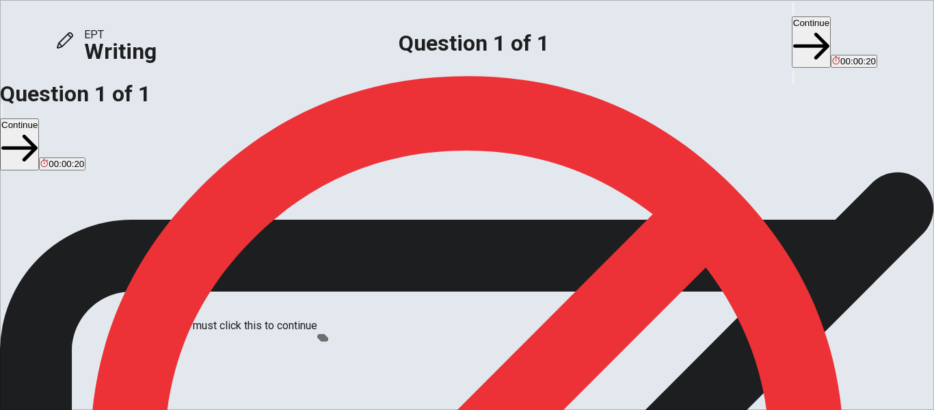
scroll to position [101, 0]
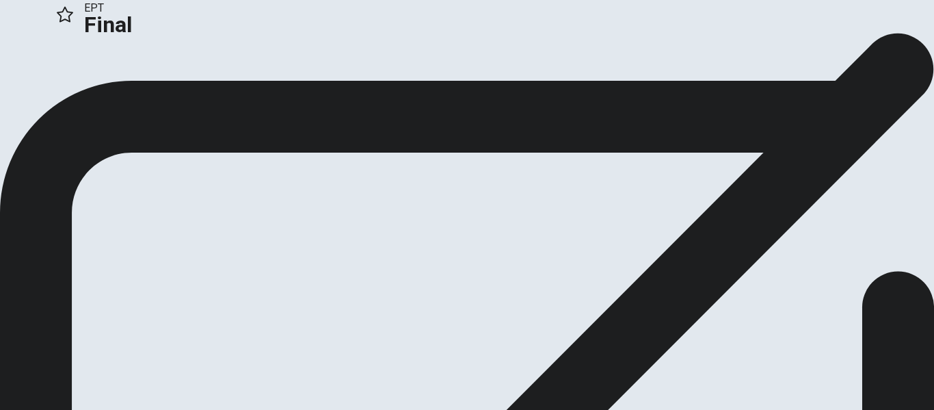
scroll to position [88, 0]
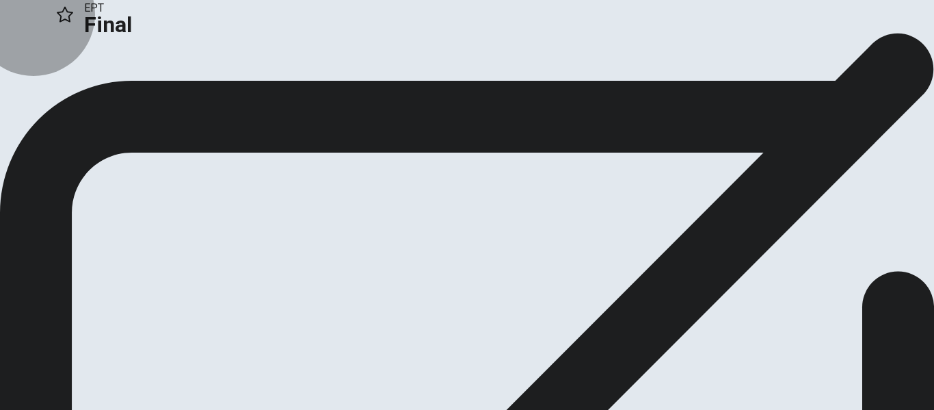
click at [55, 12] on button "Continue" at bounding box center [27, 3] width 55 height 18
